Goal: Information Seeking & Learning: Learn about a topic

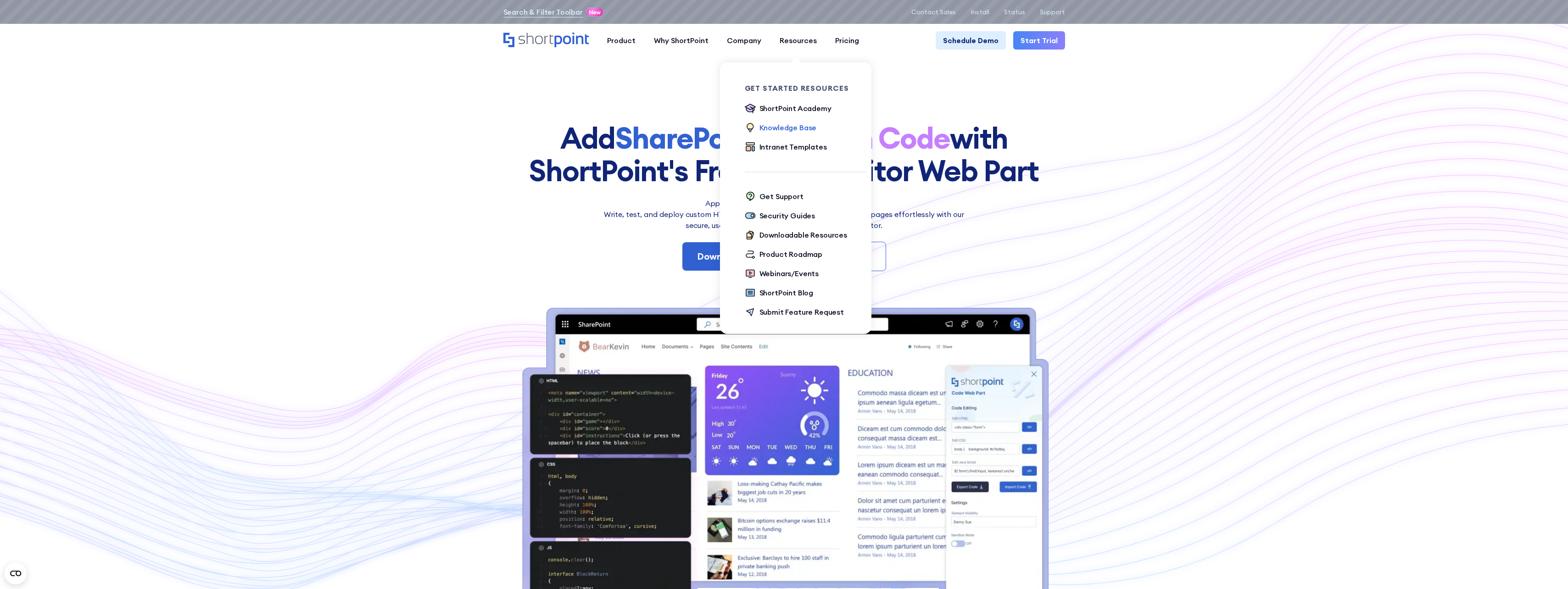
click at [799, 124] on div "Knowledge Base" at bounding box center [789, 127] width 58 height 11
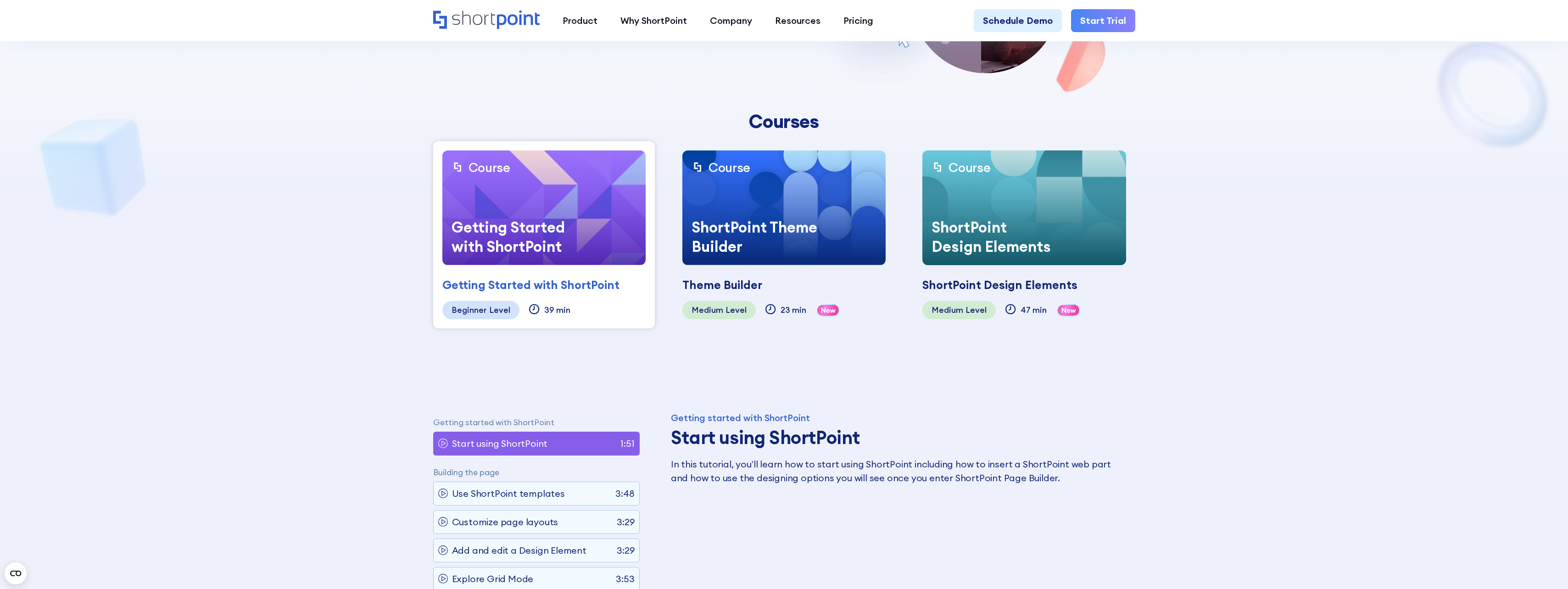
scroll to position [92, 0]
